Goal: Information Seeking & Learning: Learn about a topic

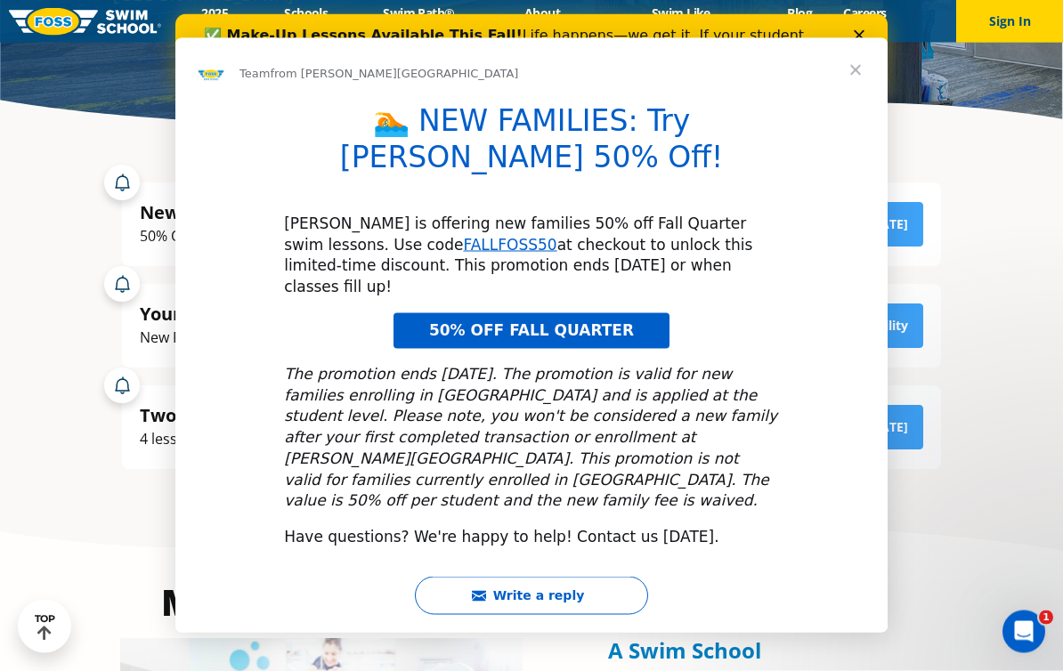
scroll to position [333, 0]
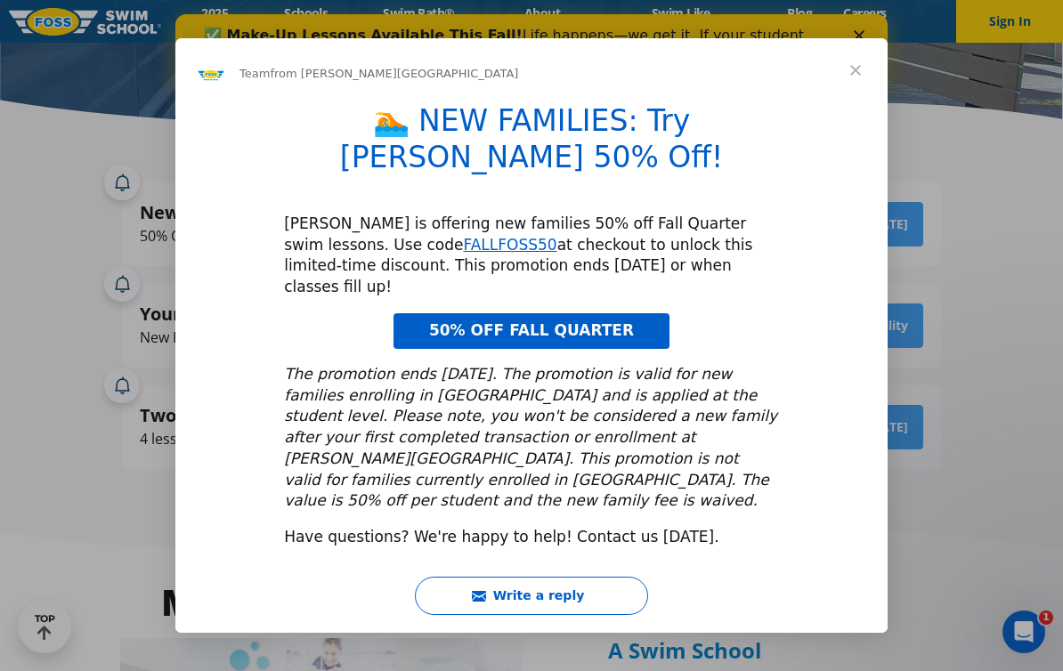
click at [846, 102] on span "Close" at bounding box center [856, 70] width 64 height 64
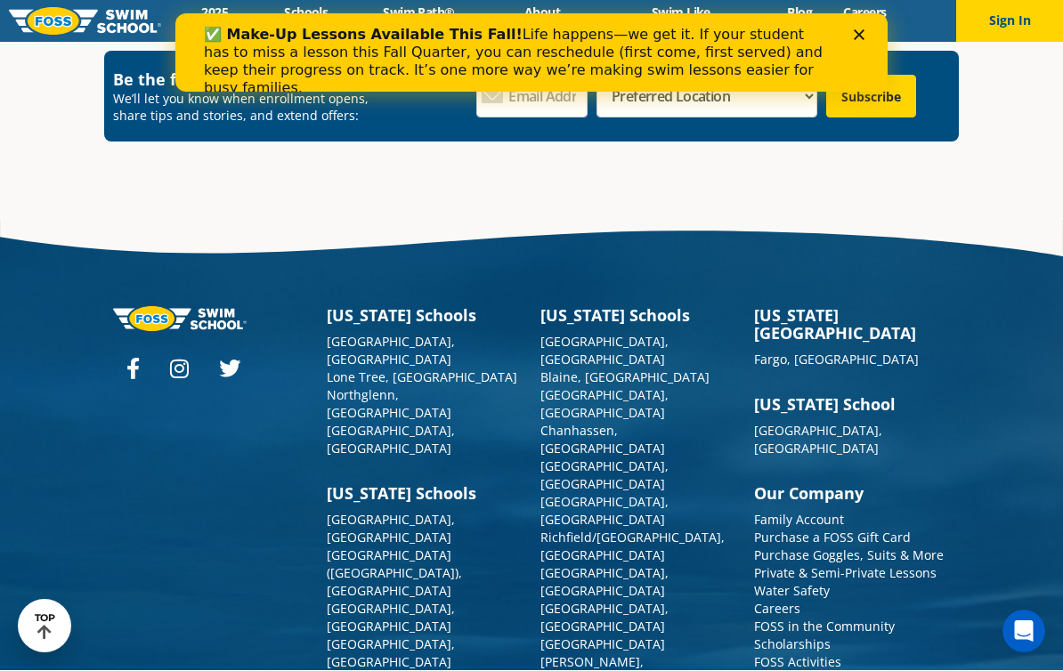
scroll to position [6381, 0]
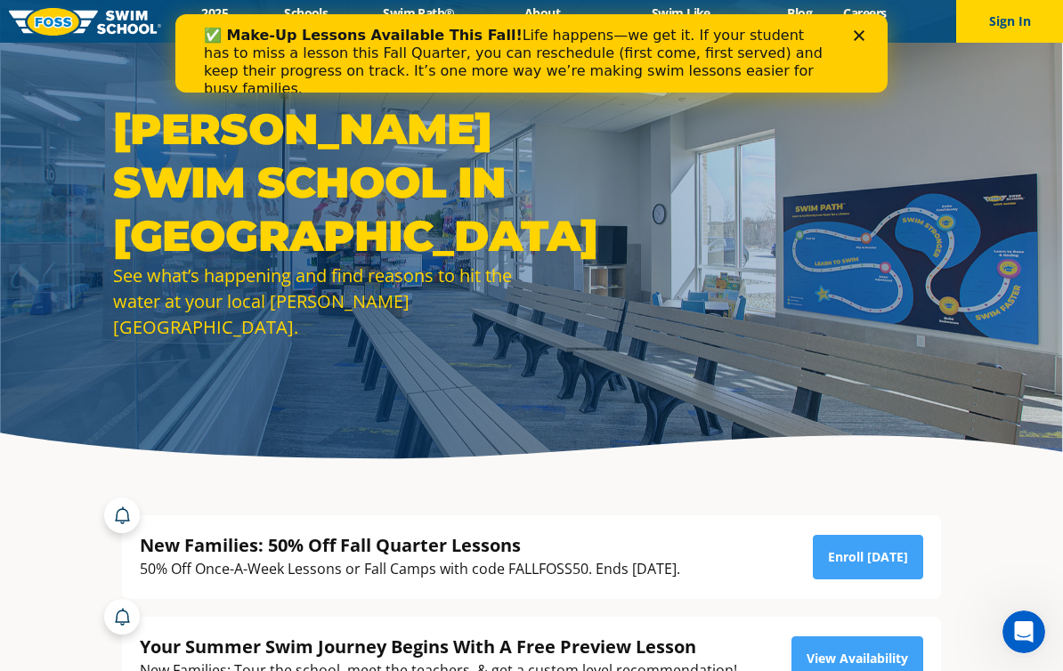
click at [860, 36] on polygon "Close" at bounding box center [859, 35] width 11 height 11
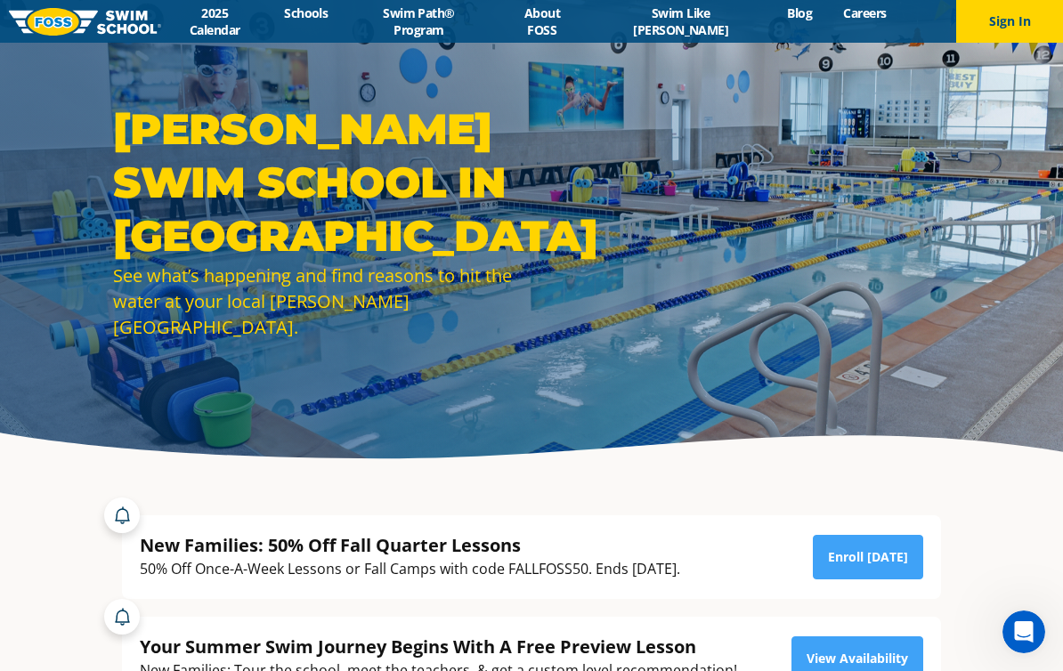
click at [248, 28] on link "2025 Calendar" at bounding box center [215, 21] width 108 height 34
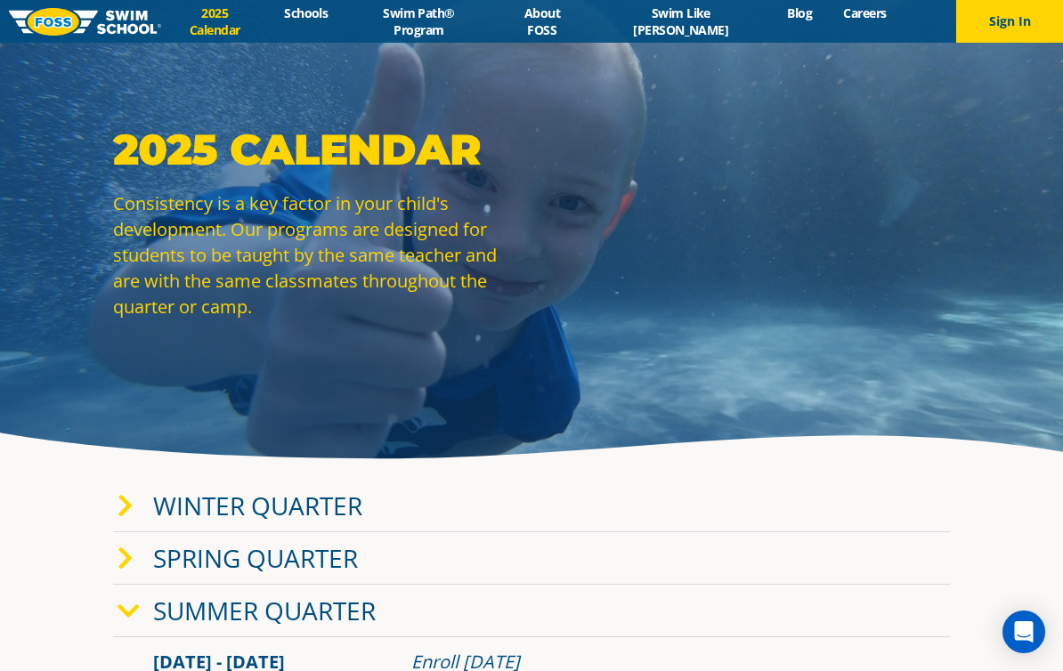
click at [461, 28] on link "Swim Path® Program" at bounding box center [419, 21] width 150 height 34
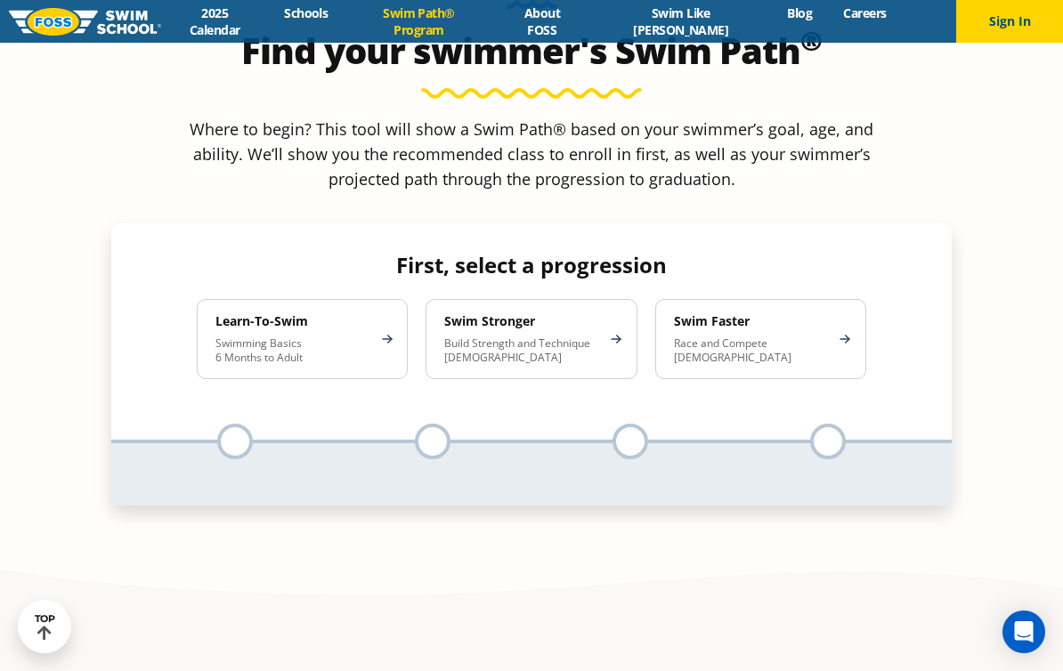
scroll to position [1710, 0]
click at [237, 425] on div at bounding box center [235, 443] width 36 height 36
click at [376, 300] on div "Learn-To-Swim Swimming Basics 6 Months to Adult" at bounding box center [302, 340] width 211 height 80
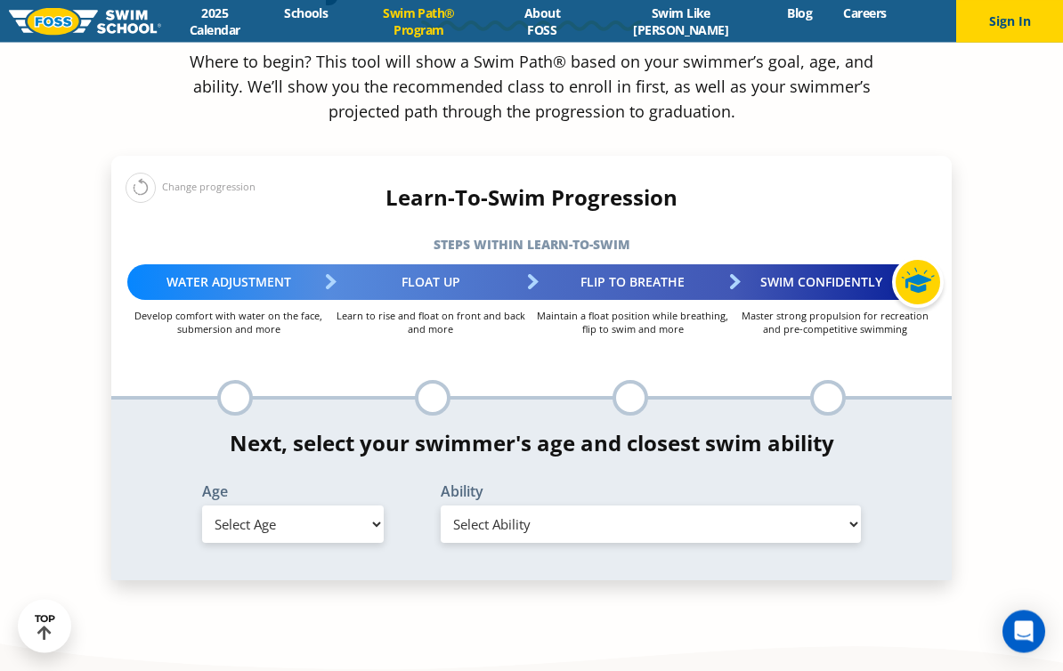
scroll to position [1778, 0]
click at [373, 506] on select "Select Age 6 months - 1 year 1 year 2 years 3 years 4 years 5 years 6 years 7 y…" at bounding box center [293, 524] width 182 height 37
select select "3-years"
click at [826, 506] on select "Select Ability First in-water experience When in the water, reliant on a life j…" at bounding box center [651, 524] width 420 height 37
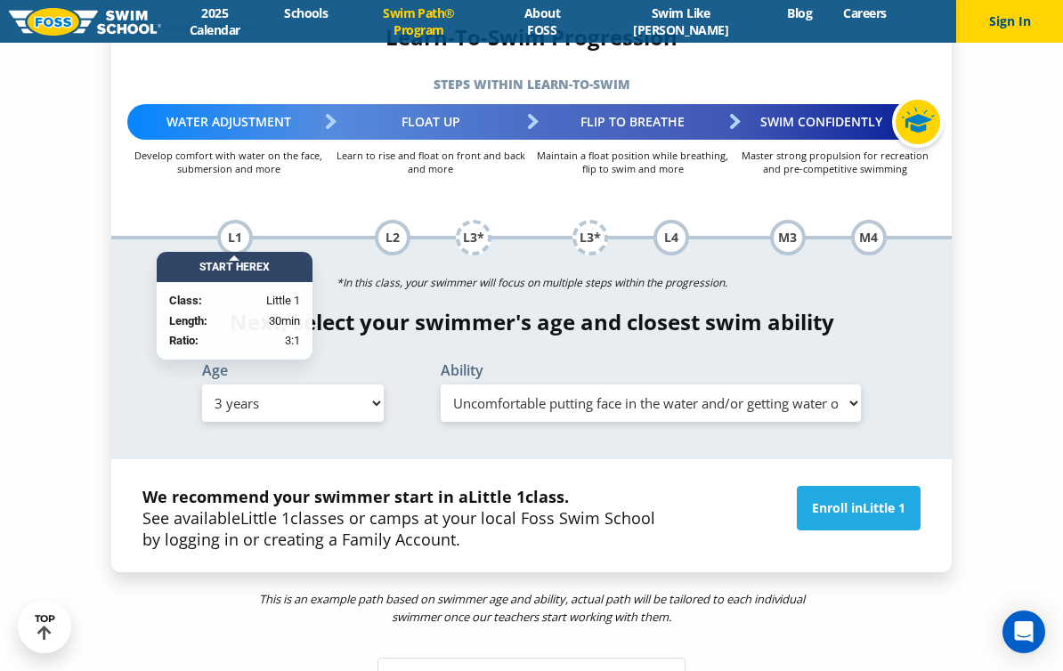
scroll to position [1939, 0]
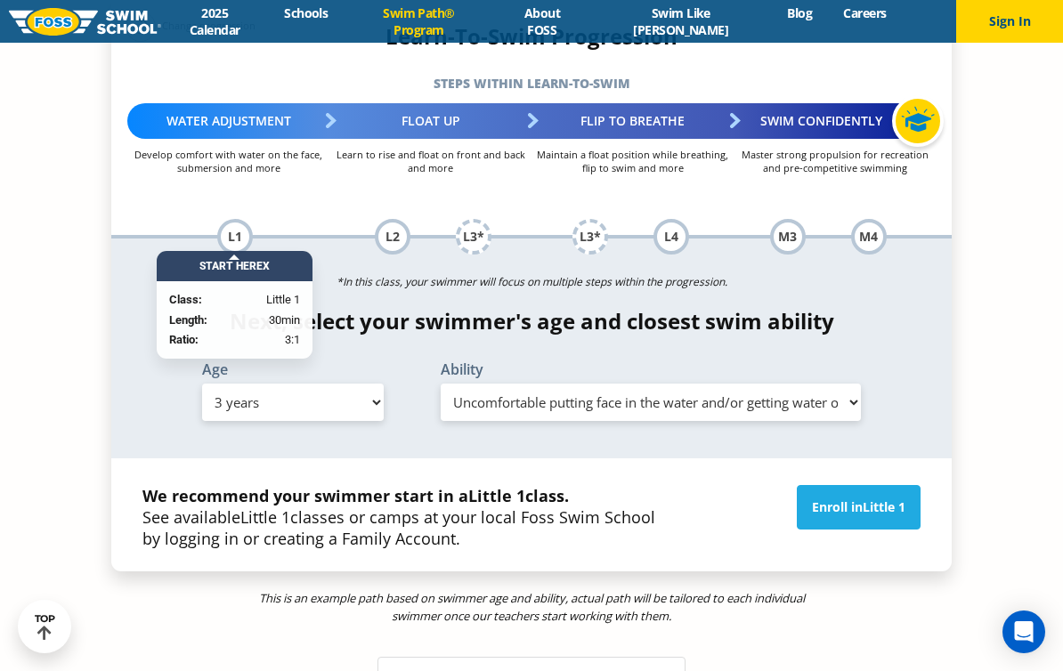
click at [882, 499] on span "Little 1" at bounding box center [884, 507] width 43 height 17
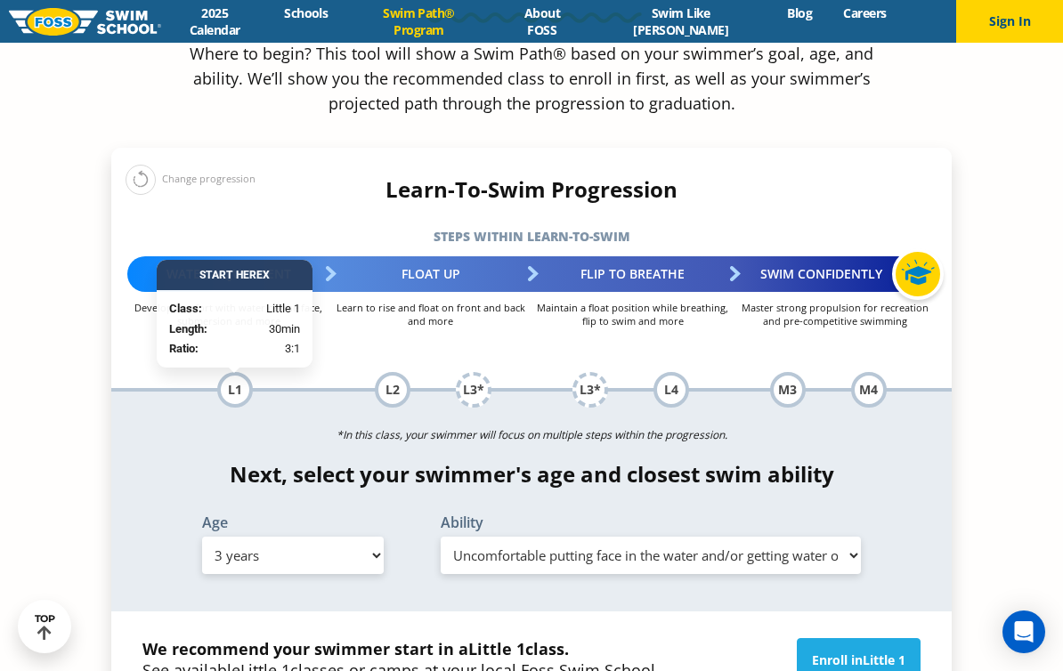
scroll to position [1790, 0]
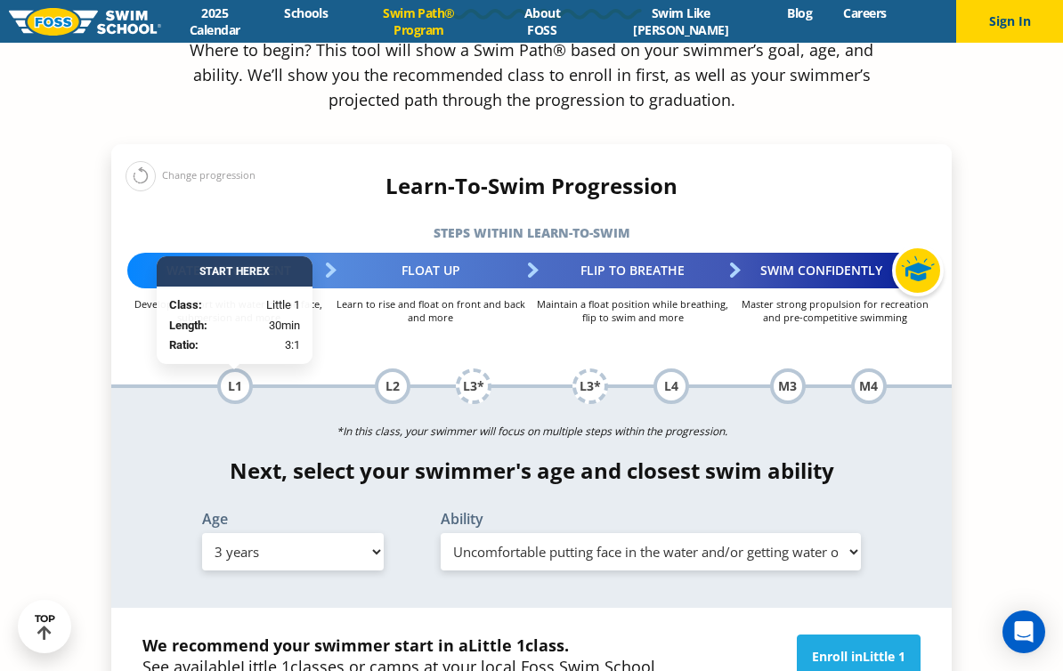
click at [844, 533] on select "Select Ability First in-water experience When in the water, reliant on a life j…" at bounding box center [651, 551] width 420 height 37
select select "3-years-when-in-the-water-reliant-on-a-life-jacket-or-floatation-device"
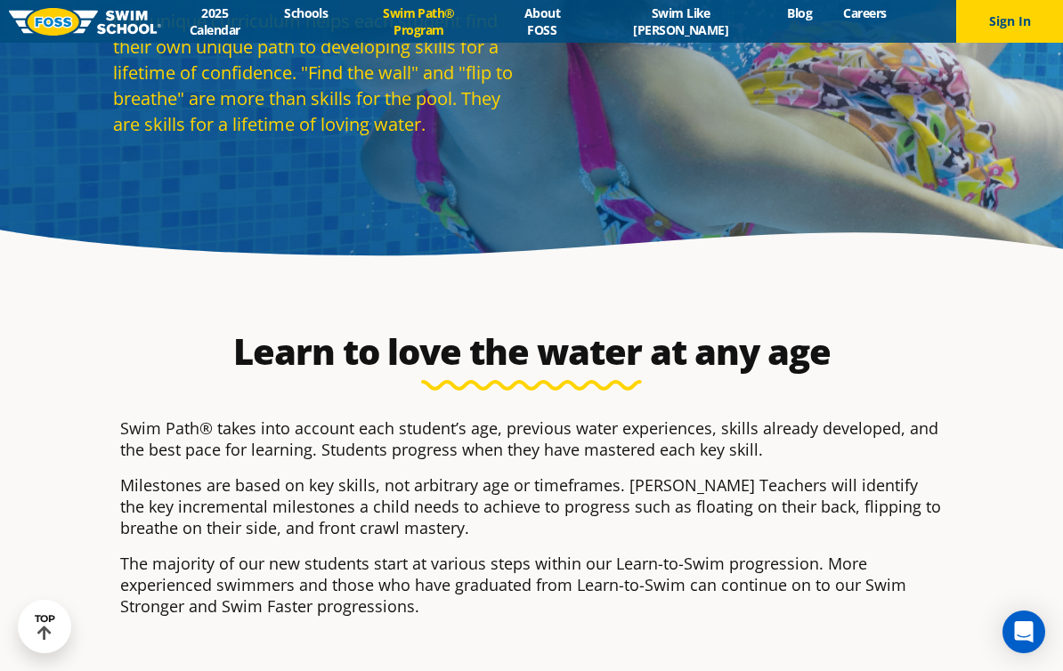
scroll to position [202, 0]
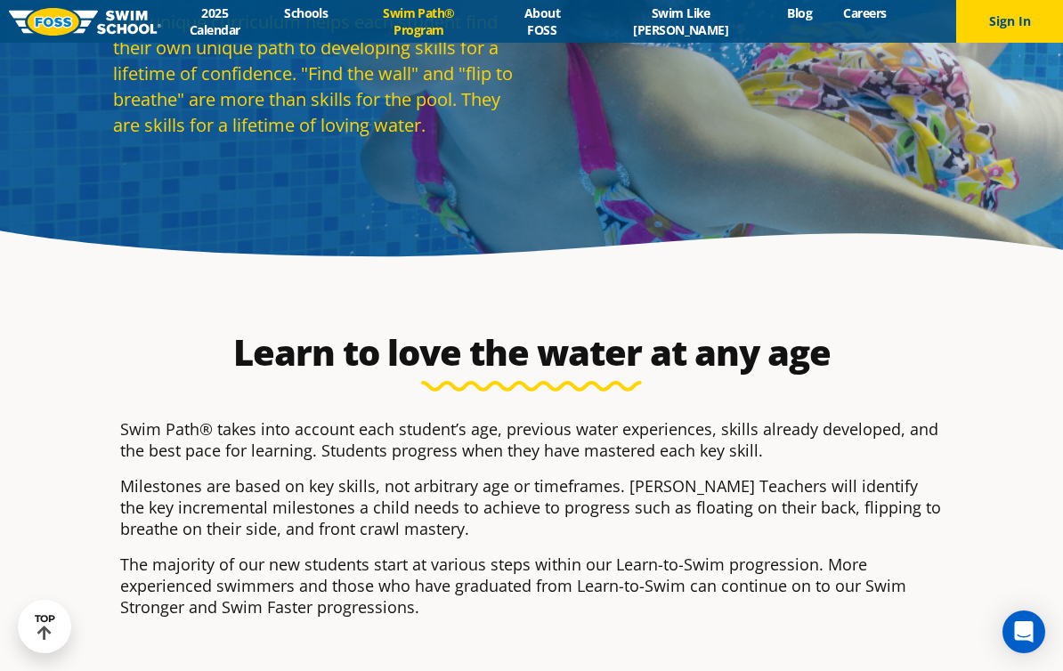
click at [249, 24] on link "2025 Calendar" at bounding box center [215, 21] width 108 height 34
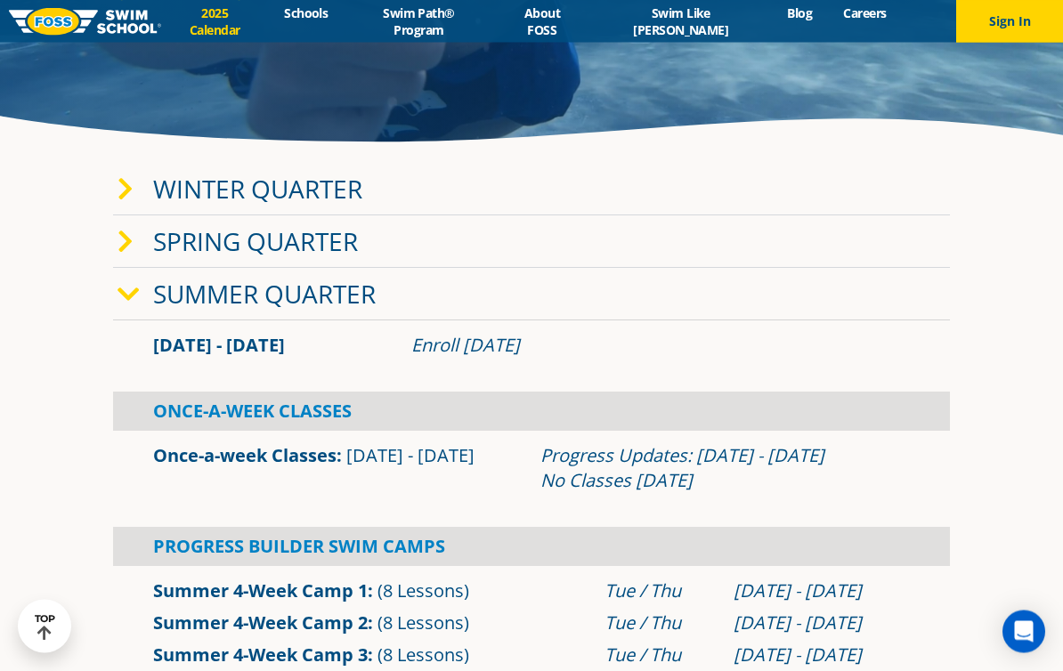
scroll to position [317, 0]
click at [155, 206] on link "Winter Quarter" at bounding box center [257, 189] width 209 height 34
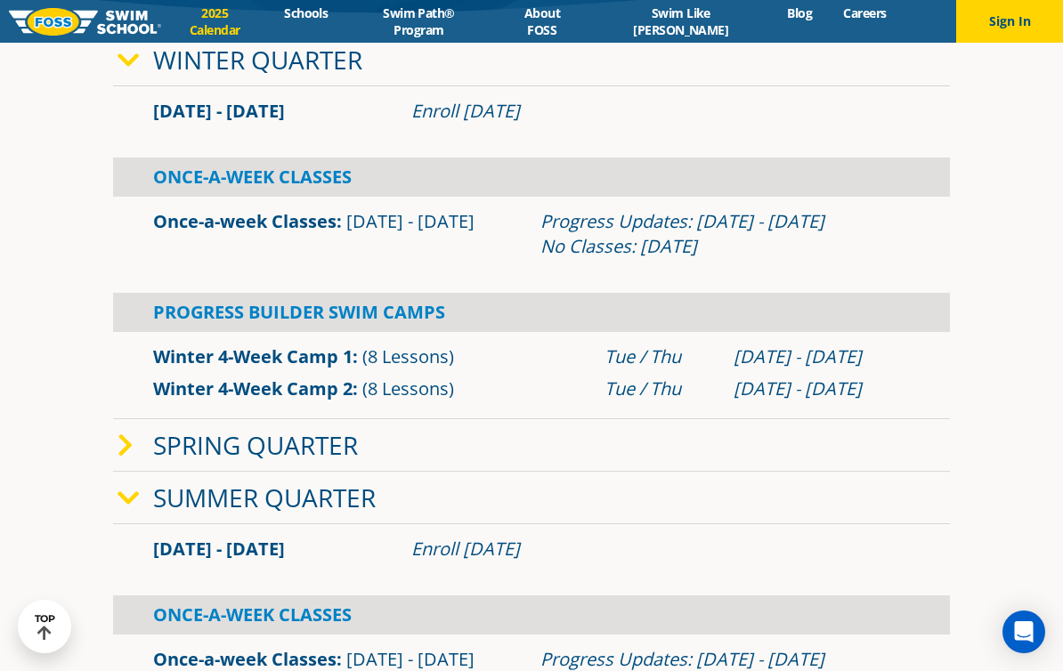
scroll to position [423, 0]
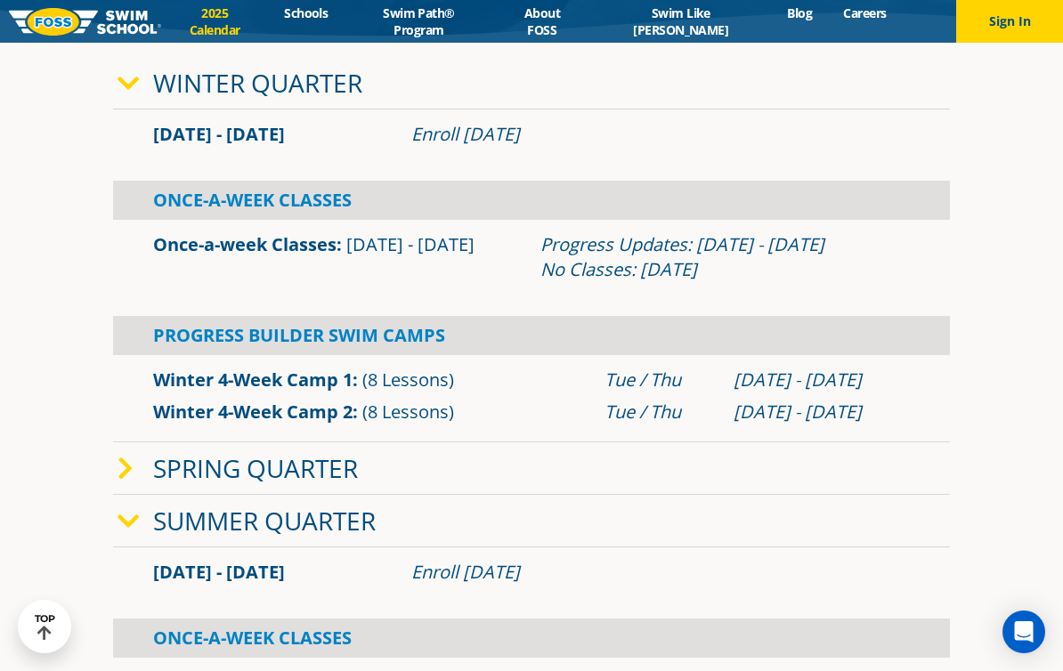
click at [123, 96] on icon at bounding box center [129, 83] width 22 height 25
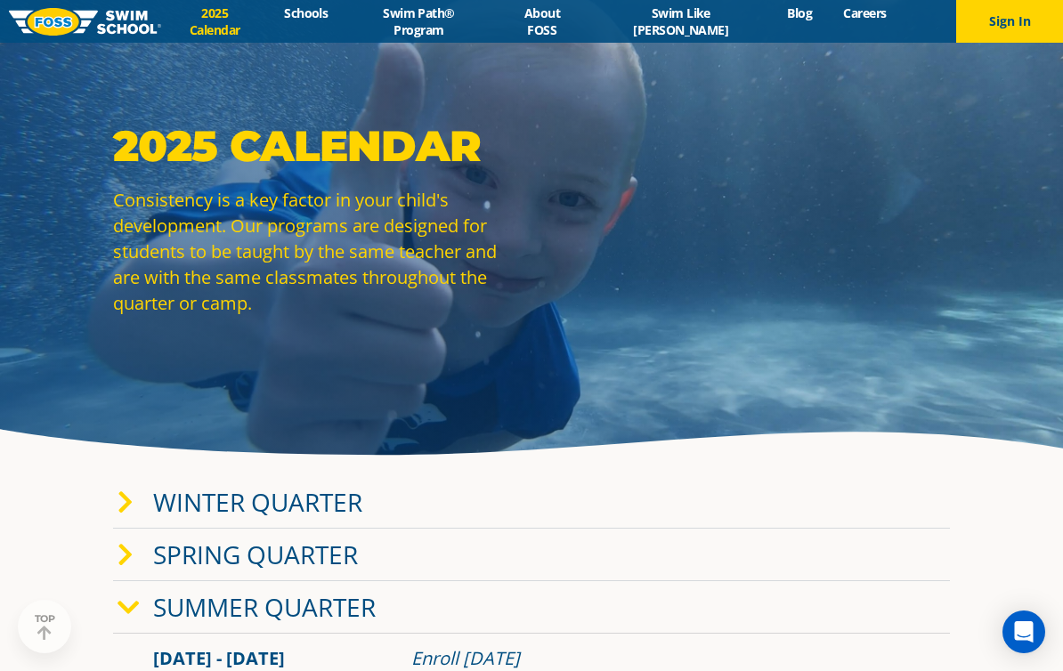
scroll to position [0, 0]
